Goal: Task Accomplishment & Management: Manage account settings

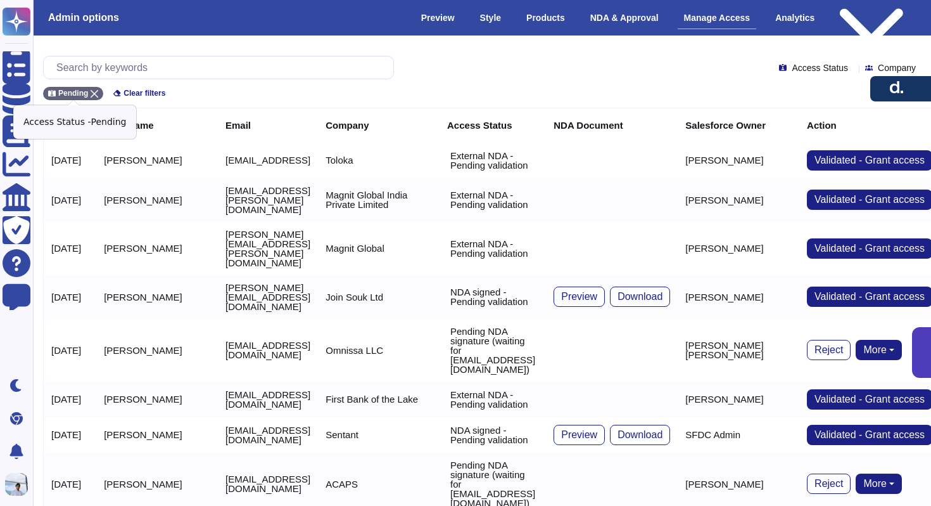
click at [96, 92] on icon at bounding box center [95, 94] width 8 height 8
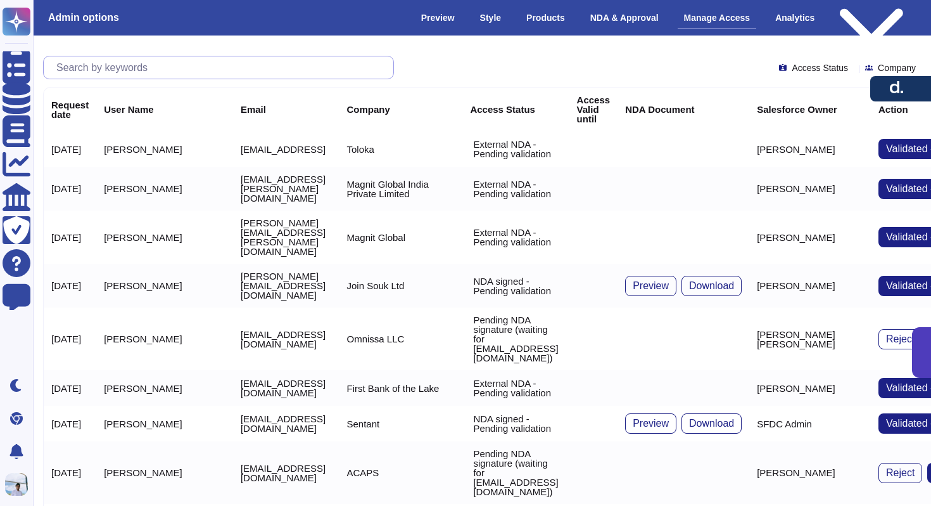
click at [114, 72] on input "text" at bounding box center [221, 67] width 343 height 22
paste input "[EMAIL_ADDRESS]"
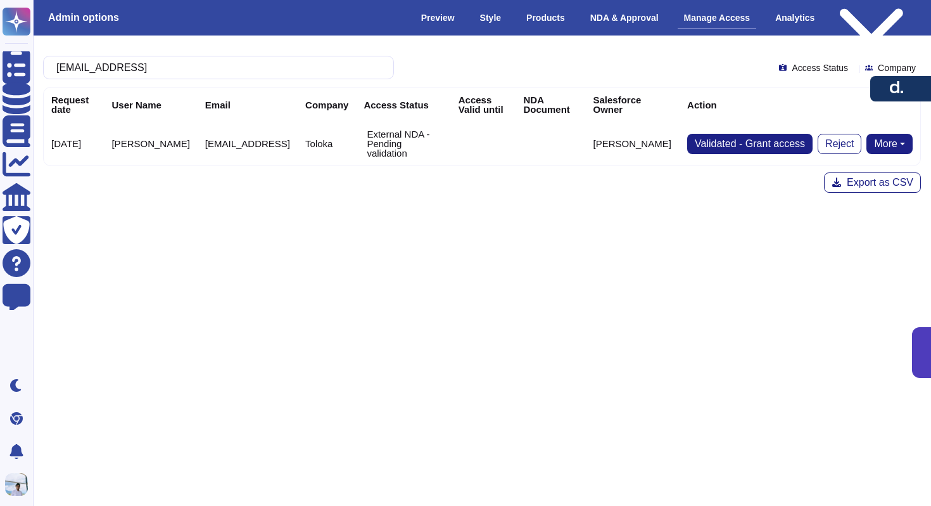
click at [887, 137] on button "More" at bounding box center [890, 144] width 46 height 20
type input "[EMAIL_ADDRESS]"
click at [846, 179] on link "Send NDA" at bounding box center [843, 183] width 140 height 15
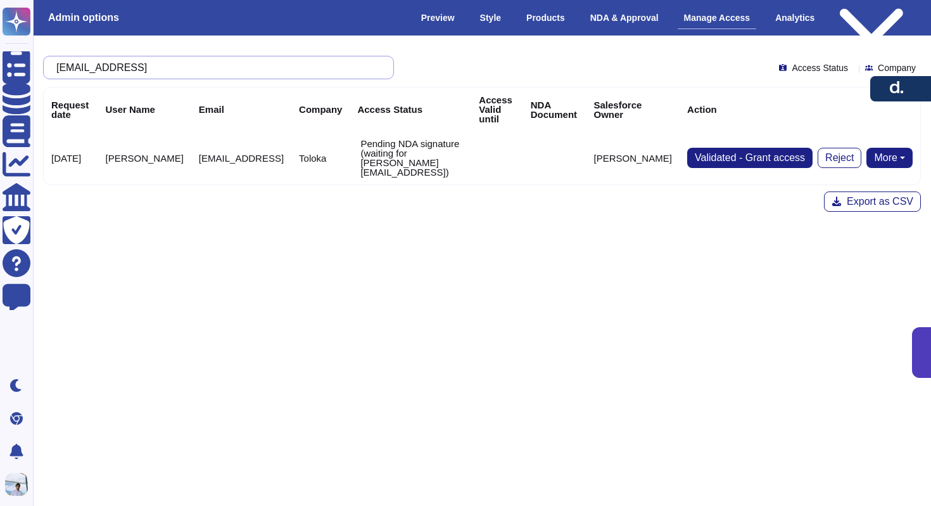
click at [242, 72] on input "[EMAIL_ADDRESS]" at bounding box center [215, 67] width 331 height 22
paste input "text"
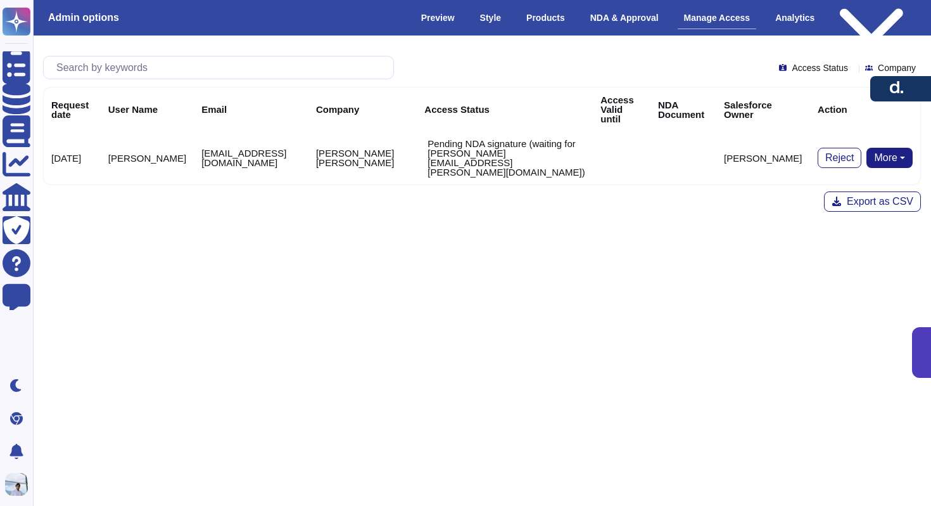
click at [900, 158] on button "More" at bounding box center [890, 158] width 46 height 20
type input "[EMAIL_ADDRESS][DOMAIN_NAME]"
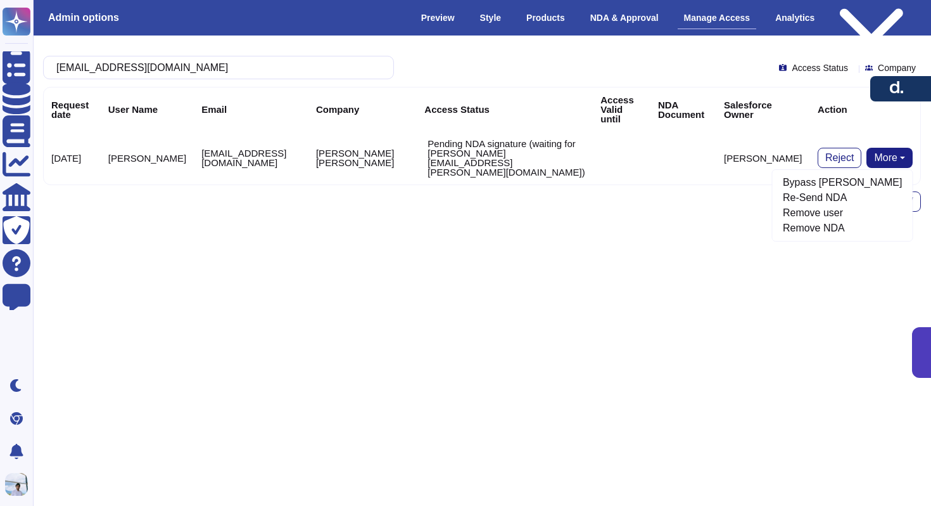
click at [630, 262] on html "Questionnaires Knowledge Base Documents Analytics CAIQ / SIG Trust Center Help …" at bounding box center [465, 163] width 931 height 327
click at [279, 72] on input "[EMAIL_ADDRESS][DOMAIN_NAME]" at bounding box center [215, 67] width 331 height 22
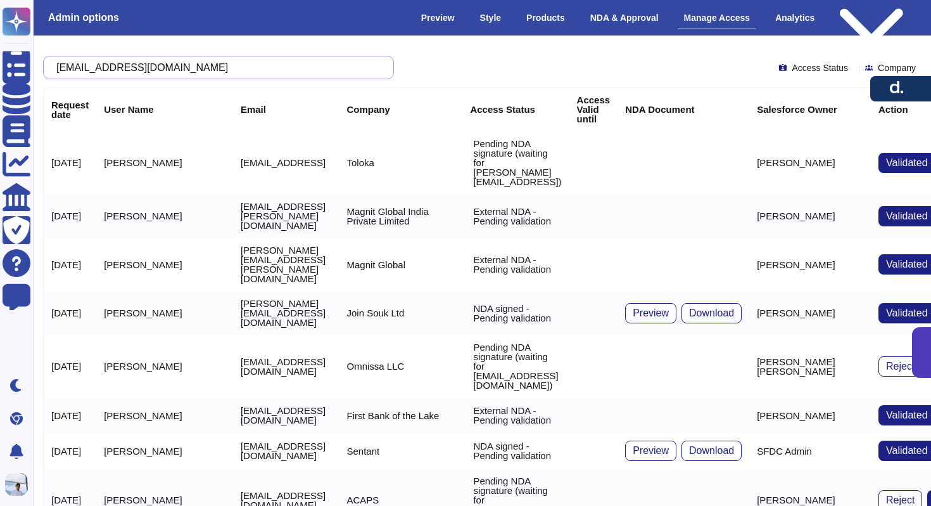
paste input "text"
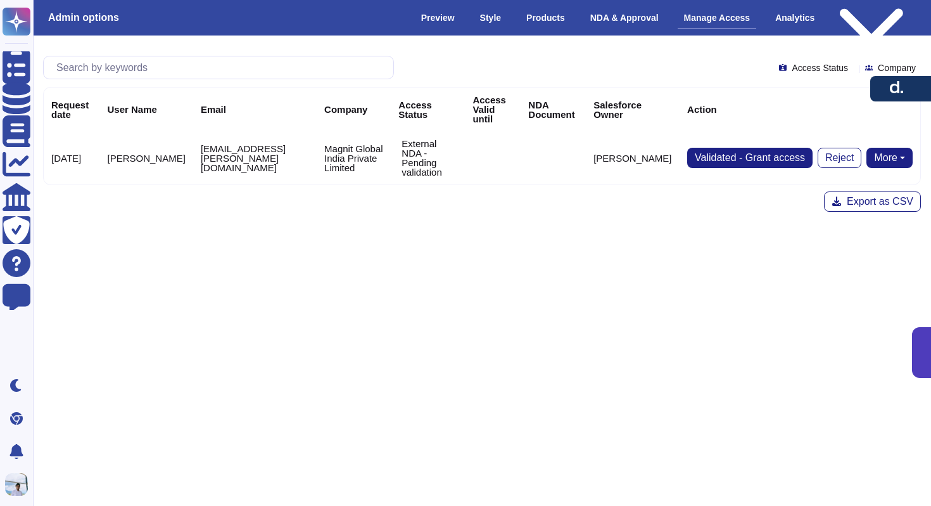
type input "[EMAIL_ADDRESS][PERSON_NAME][DOMAIN_NAME]"
click at [902, 148] on button "More" at bounding box center [890, 158] width 46 height 20
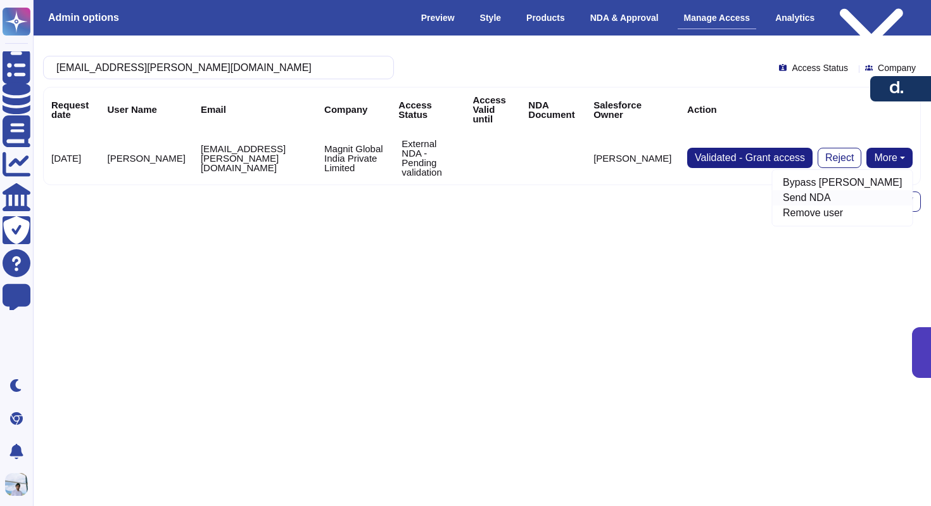
click at [855, 193] on link "Send NDA" at bounding box center [843, 197] width 140 height 15
